Goal: Information Seeking & Learning: Compare options

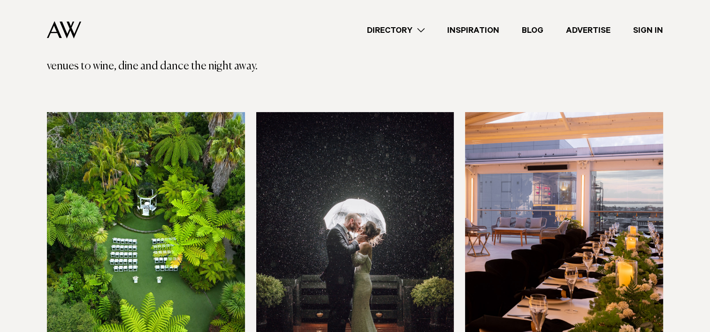
scroll to position [282, 0]
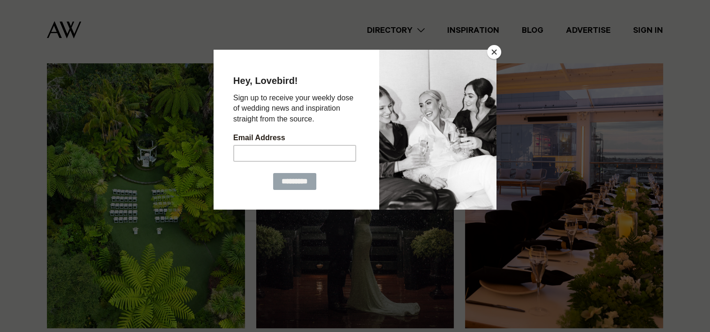
click at [492, 50] on button "Close" at bounding box center [494, 52] width 14 height 14
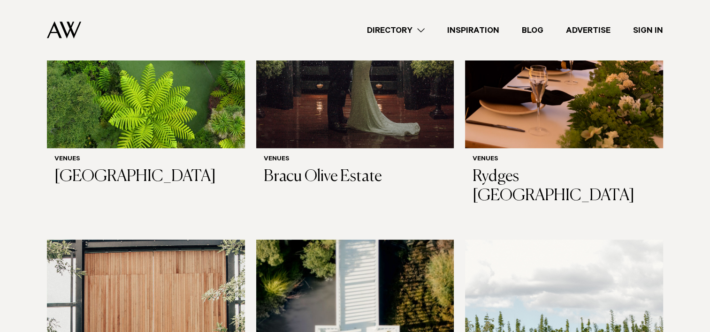
scroll to position [469, 0]
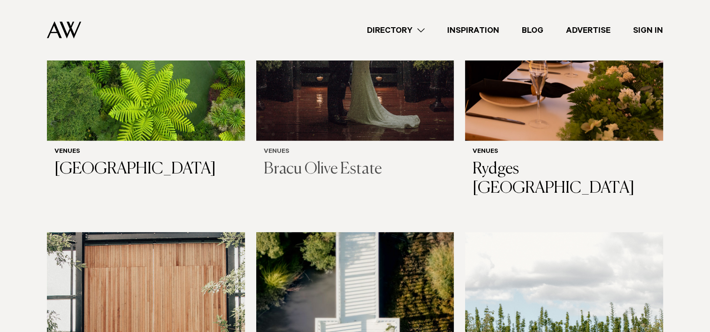
click at [332, 169] on h3 "Bracu Olive Estate" at bounding box center [355, 169] width 183 height 19
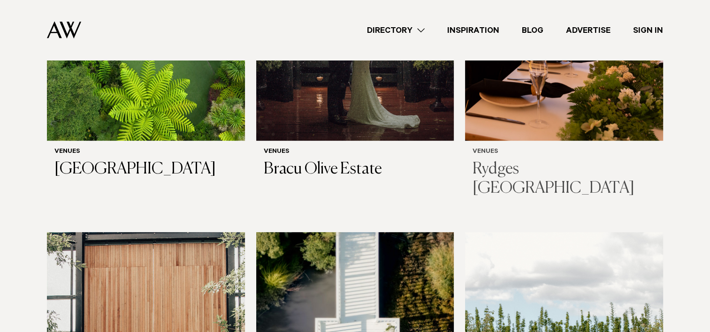
click at [526, 170] on h3 "Rydges [GEOGRAPHIC_DATA]" at bounding box center [564, 179] width 183 height 38
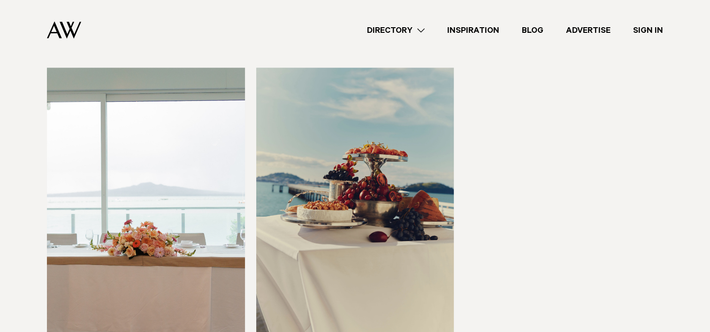
scroll to position [1878, 0]
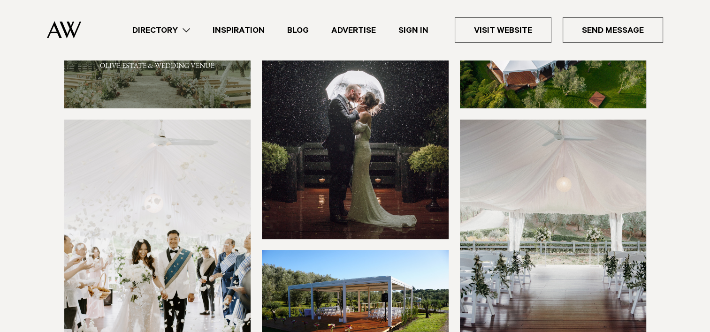
scroll to position [188, 0]
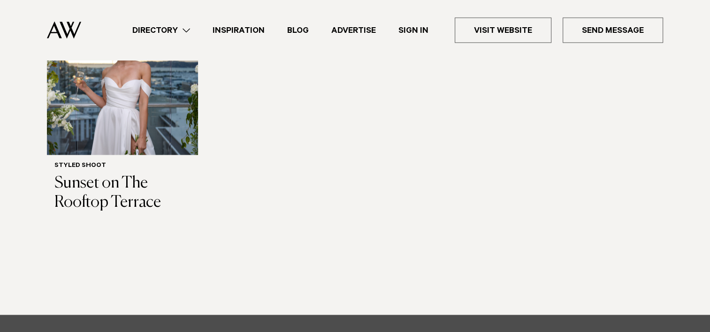
scroll to position [1361, 0]
